Goal: Task Accomplishment & Management: Use online tool/utility

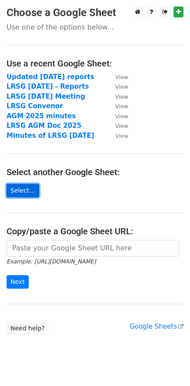
click at [21, 188] on link "Select..." at bounding box center [23, 190] width 33 height 13
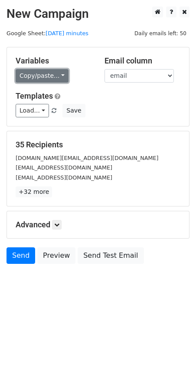
click at [57, 76] on link "Copy/paste..." at bounding box center [42, 75] width 53 height 13
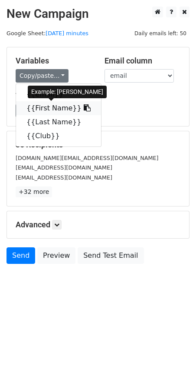
click at [38, 106] on link "{{First Name}}" at bounding box center [58, 108] width 85 height 14
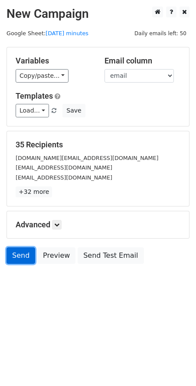
click at [25, 257] on link "Send" at bounding box center [21, 255] width 29 height 17
click at [17, 257] on link "Send" at bounding box center [21, 255] width 29 height 17
